Goal: Task Accomplishment & Management: Complete application form

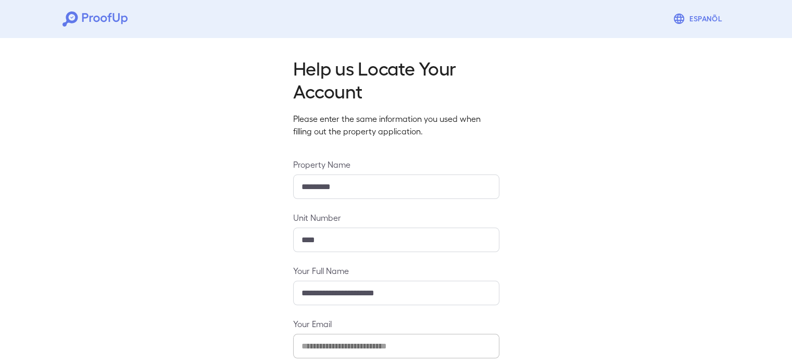
scroll to position [109, 0]
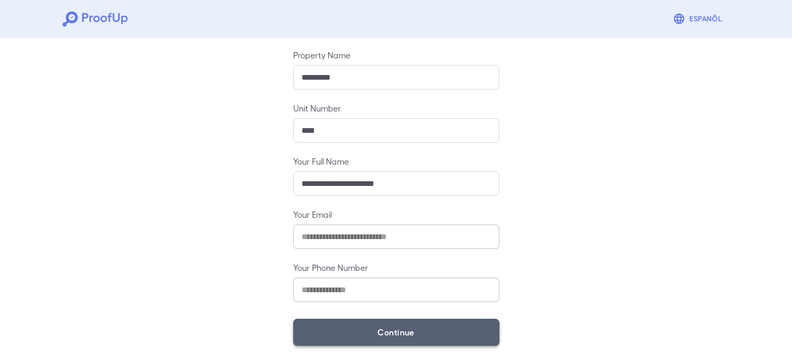
click at [347, 331] on button "Continue" at bounding box center [396, 332] width 206 height 27
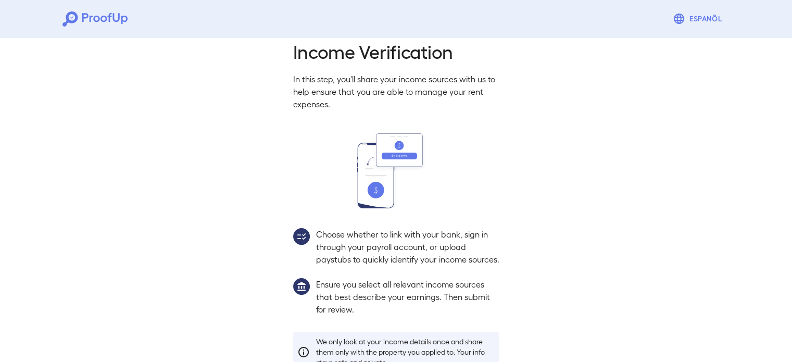
scroll to position [95, 0]
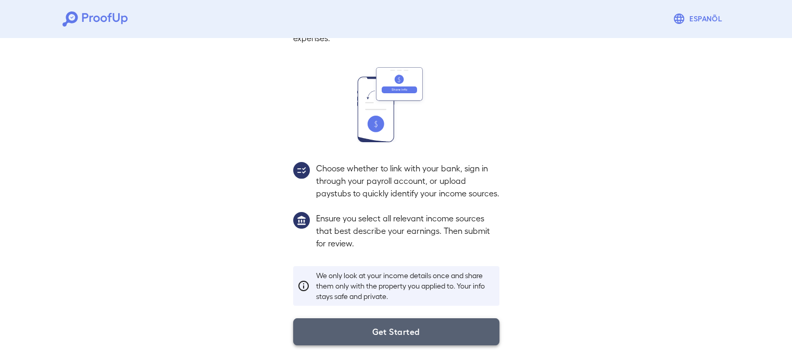
click at [342, 322] on button "Get Started" at bounding box center [396, 331] width 206 height 27
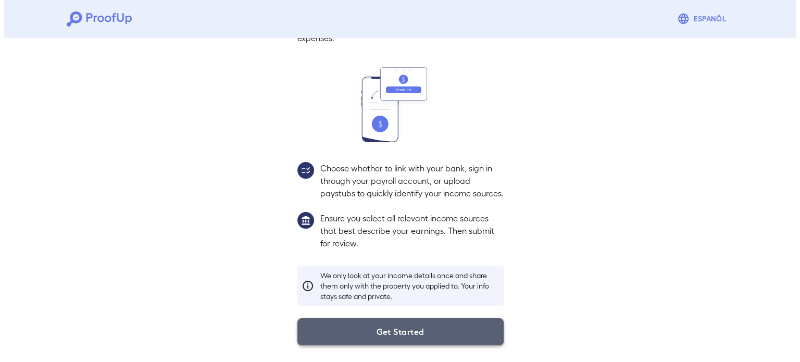
scroll to position [35, 0]
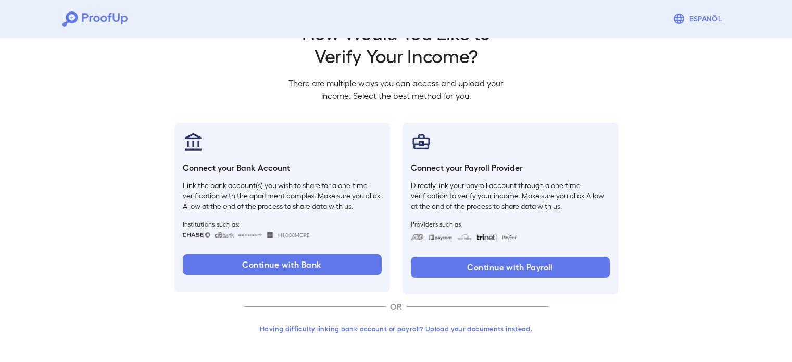
click at [356, 331] on button "Having difficulty linking bank account or payroll? Upload your documents instea…" at bounding box center [396, 328] width 304 height 19
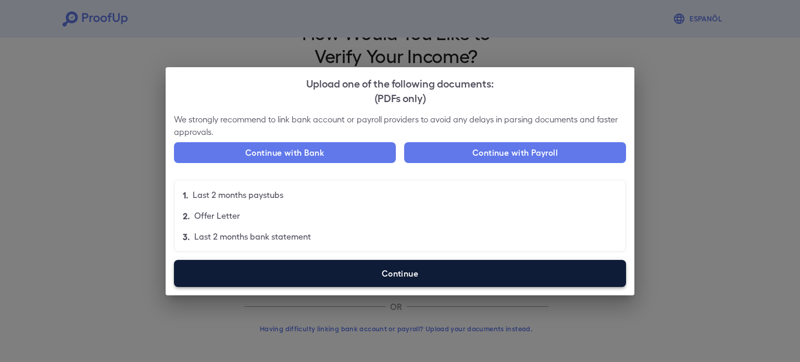
click at [429, 271] on label "Continue" at bounding box center [400, 273] width 452 height 27
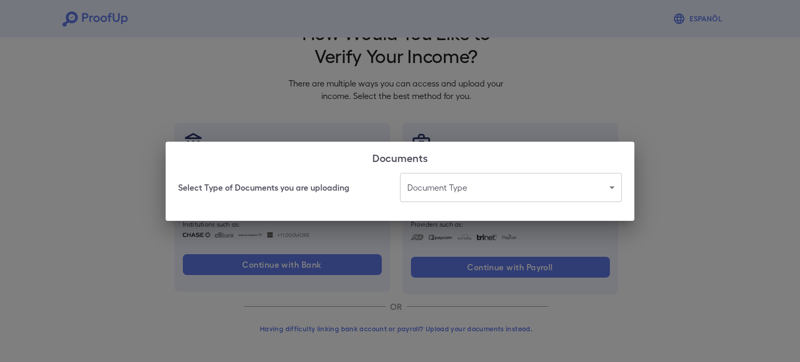
click at [448, 191] on body "Espanõl Go back How Would You Like to Verify Your Income? There are multiple wa…" at bounding box center [400, 164] width 800 height 398
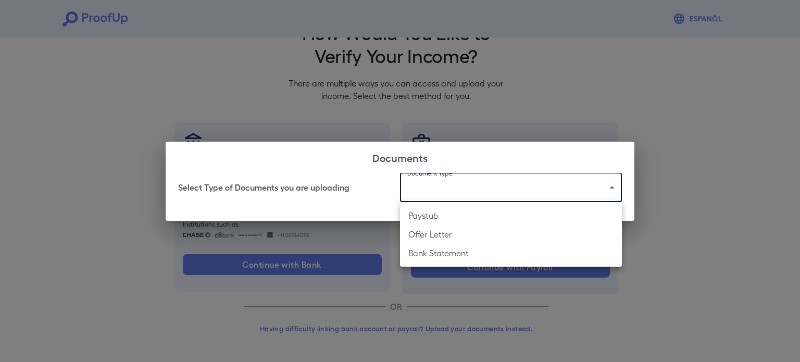
click at [467, 258] on li "Bank Statement" at bounding box center [511, 253] width 222 height 19
type input "**********"
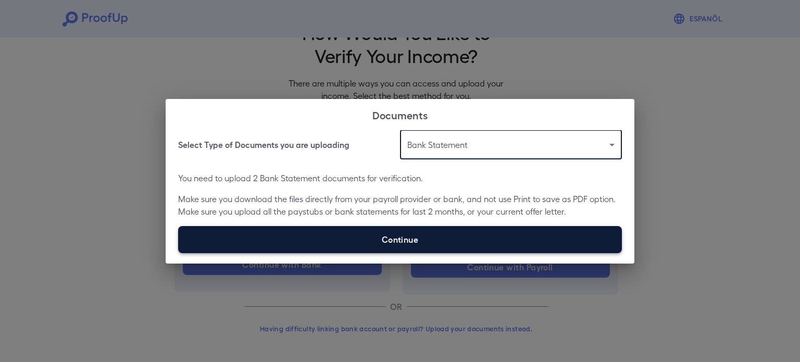
click at [415, 234] on label "Continue" at bounding box center [400, 239] width 444 height 27
click at [179, 253] on input "Continue" at bounding box center [178, 253] width 1 height 1
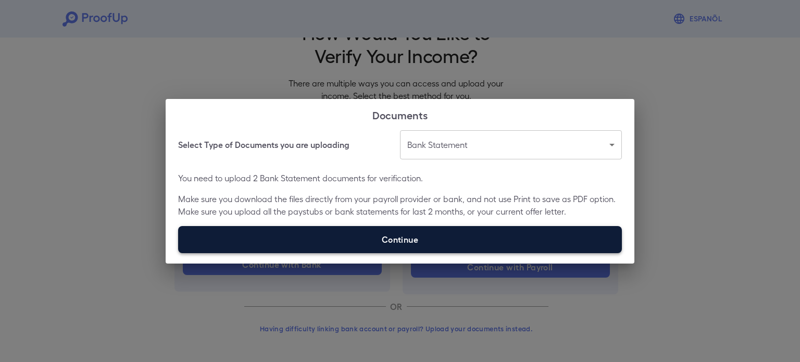
type input "**********"
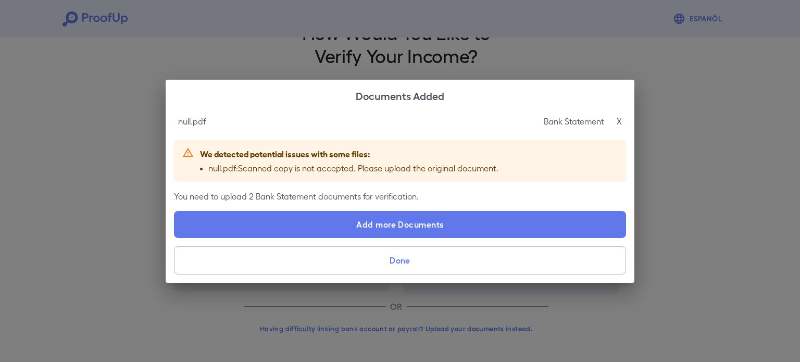
click at [617, 122] on p "X" at bounding box center [619, 121] width 5 height 13
